Goal: Navigation & Orientation: Find specific page/section

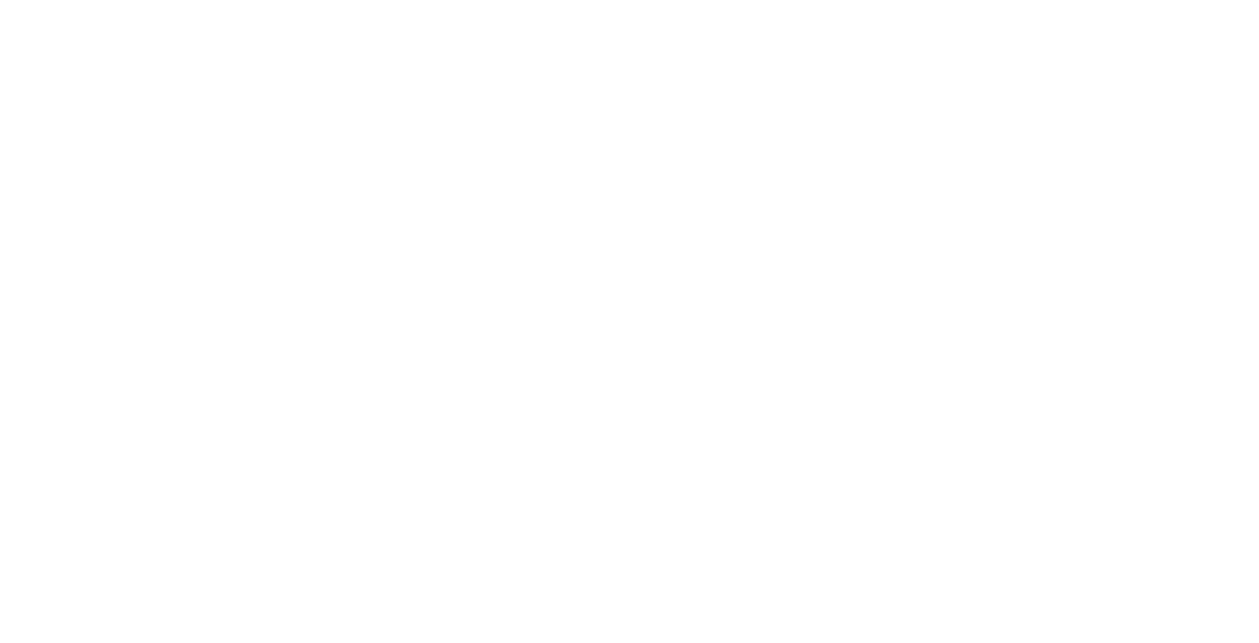
type input "[PERSON_NAME][EMAIL_ADDRESS][DOMAIN_NAME]"
click at [0, 0] on input "Sign In" at bounding box center [0, 0] width 0 height 0
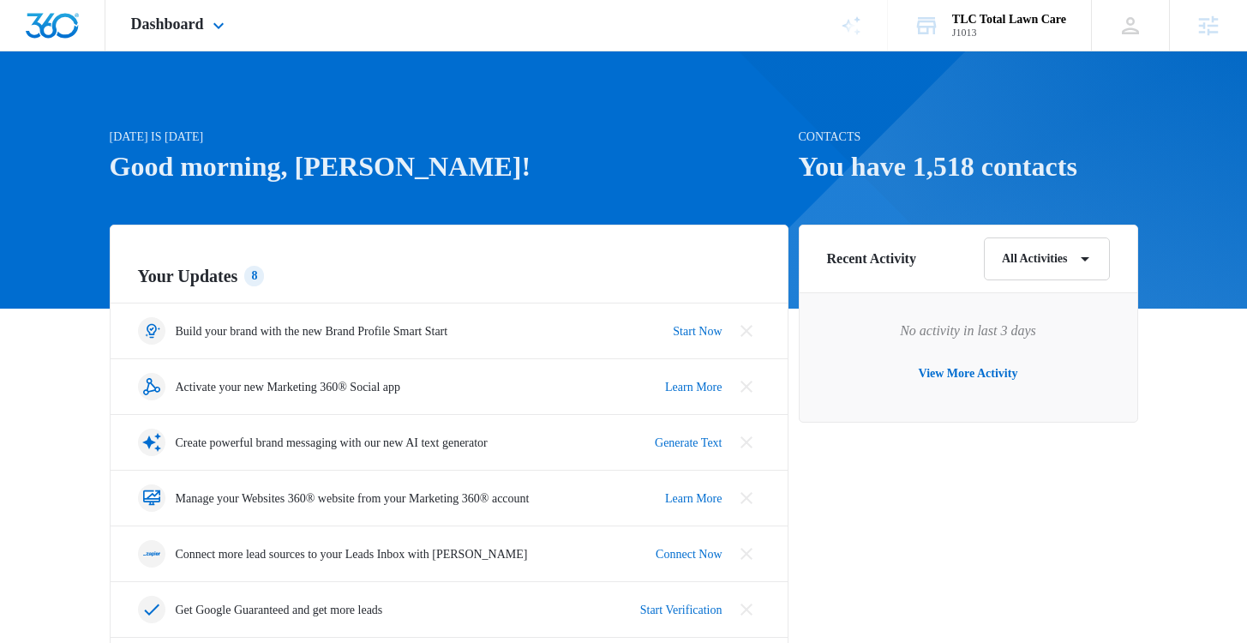
click at [847, 38] on div "AI Assistant Review & Publish Blog Posts Initiated by David Wood on 10/6/2025 f…" at bounding box center [851, 25] width 73 height 51
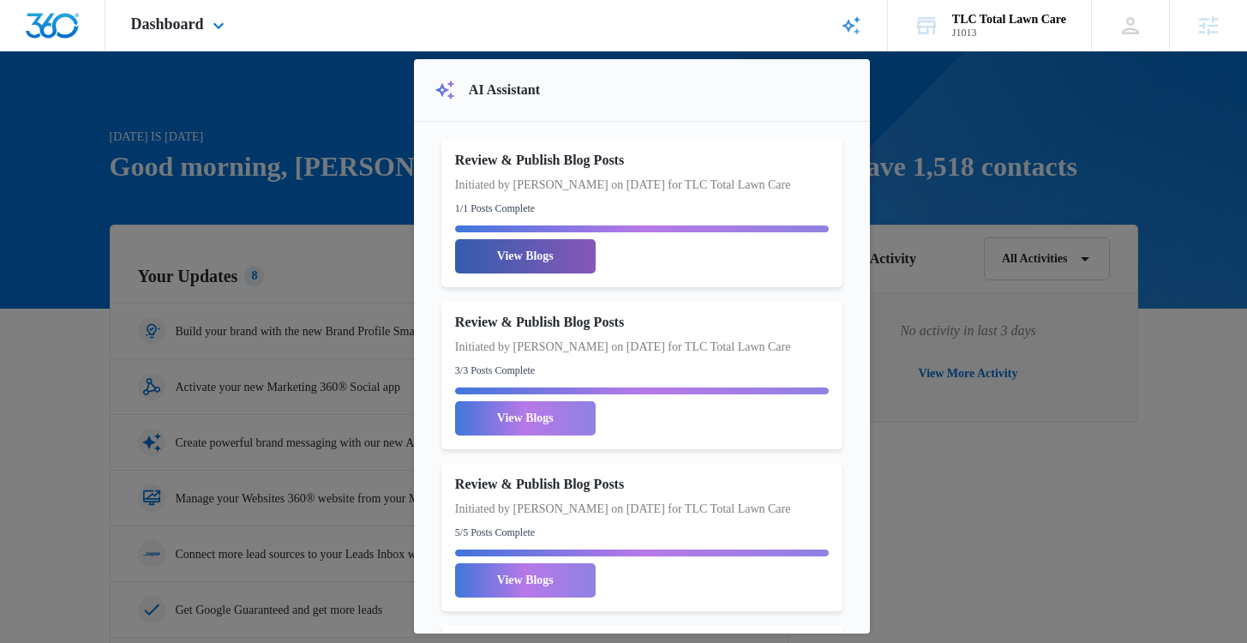
click at [537, 255] on link "View Blogs" at bounding box center [525, 256] width 141 height 34
